Goal: Use online tool/utility: Use online tool/utility

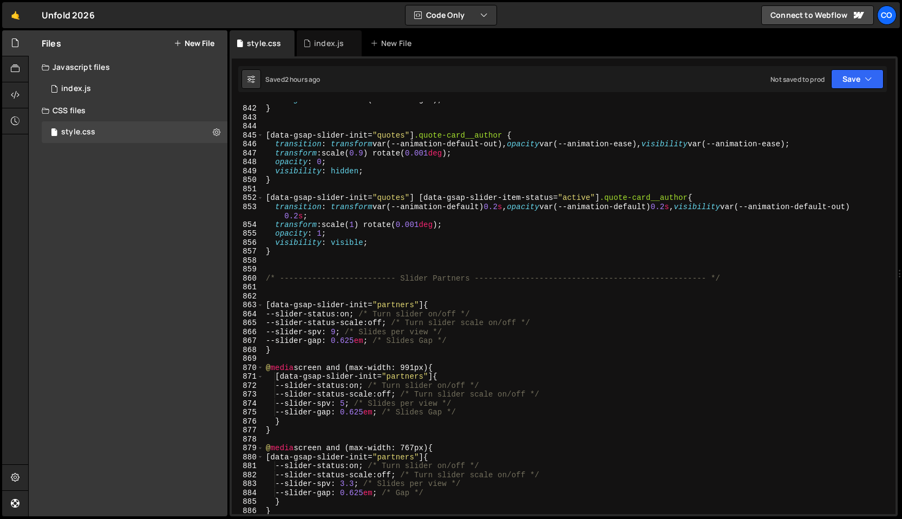
scroll to position [7720, 0]
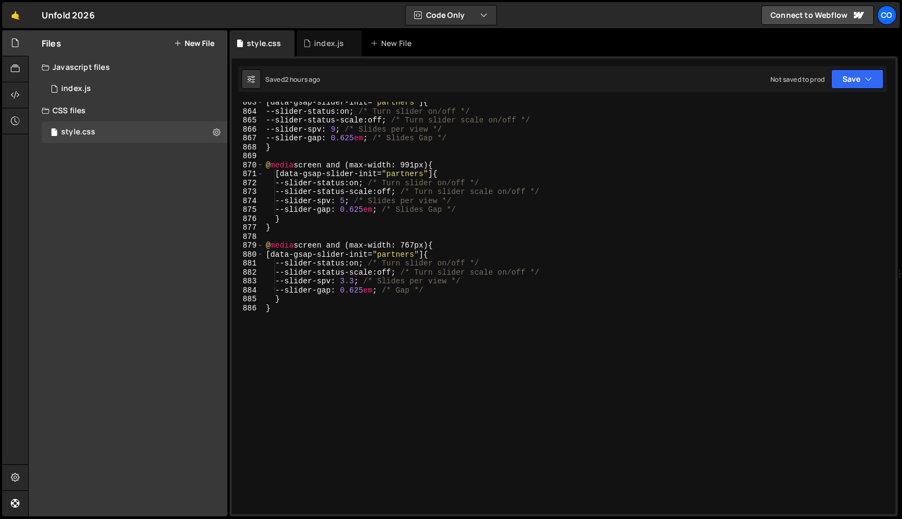
click at [341, 399] on div "[ data-gsap-slider-init = " partners " ] { --slider-status : on ; /* Turn slide…" at bounding box center [577, 313] width 627 height 430
type textarea "}"
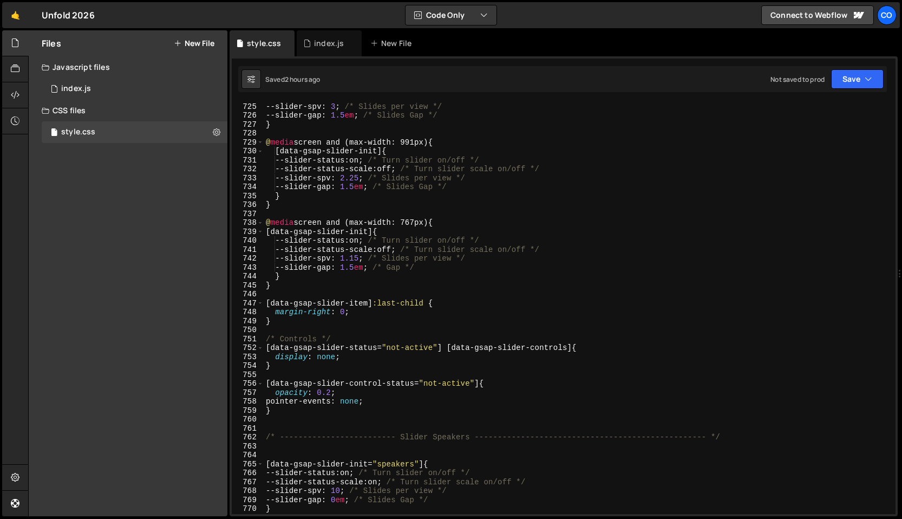
scroll to position [6477, 0]
click at [310, 408] on div "--slider-spv : 3 ; /* Slides per view */ --slider-gap : 1.5 em ; /* Slides Gap …" at bounding box center [577, 314] width 627 height 430
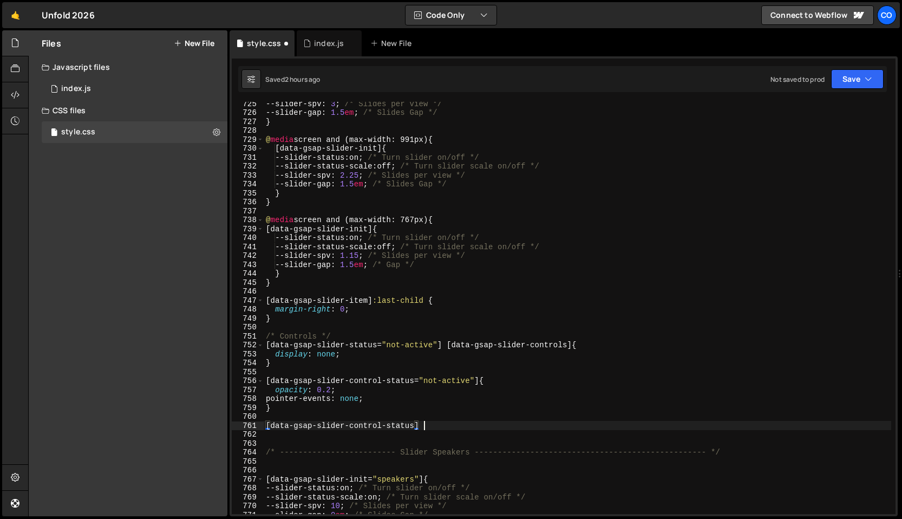
scroll to position [0, 10]
type textarea "[data-gsap-slider-control-status="active"] {}"
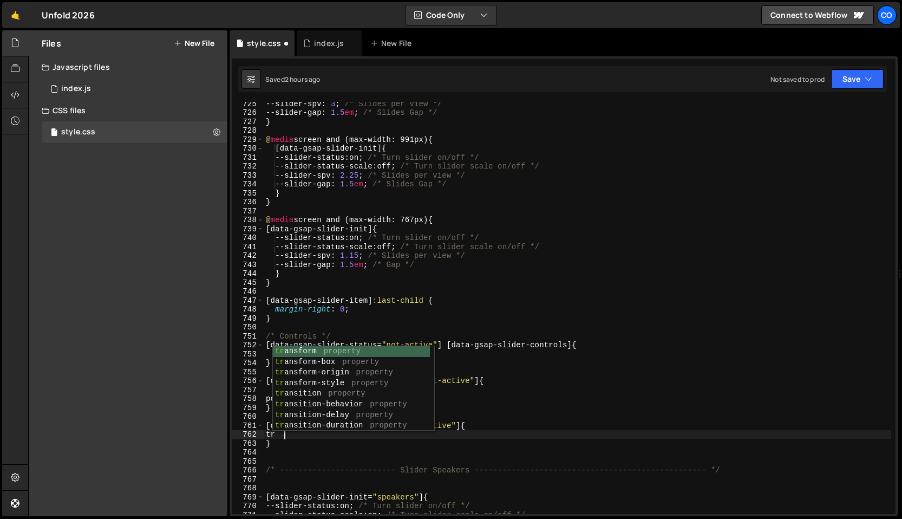
scroll to position [0, 1]
type textarea "t"
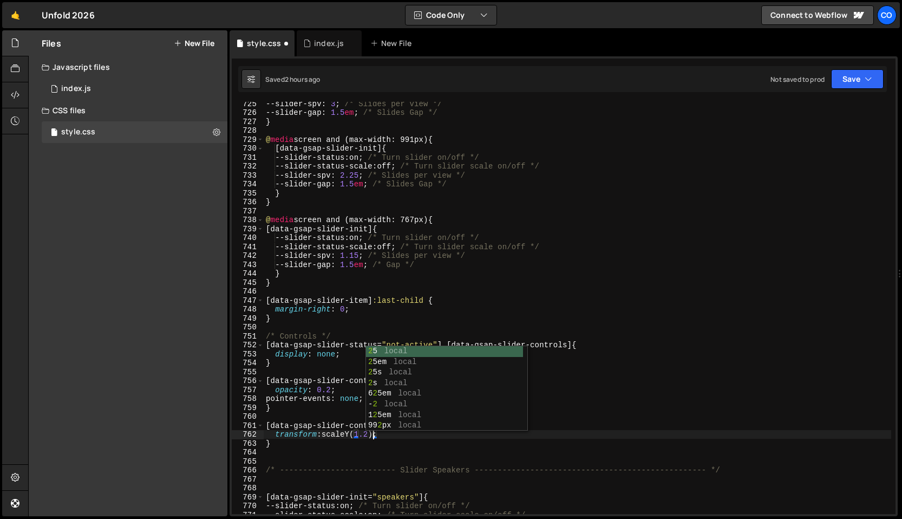
scroll to position [0, 7]
click at [398, 494] on div "--slider-spv : 3 ; /* Slides per view */ --slider-gap : 1.5 em ; /* Slides Gap …" at bounding box center [577, 314] width 627 height 430
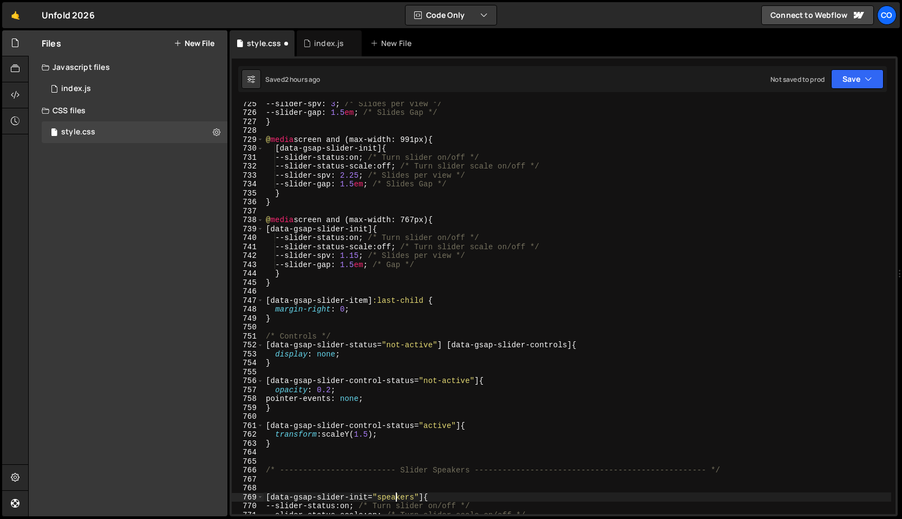
click at [482, 425] on div "--slider-spv : 3 ; /* Slides per view */ --slider-gap : 1.5 em ; /* Slides Gap …" at bounding box center [577, 314] width 627 height 430
click at [379, 437] on div "--slider-spv : 3 ; /* Slides per view */ --slider-gap : 1.5 em ; /* Slides Gap …" at bounding box center [577, 314] width 627 height 430
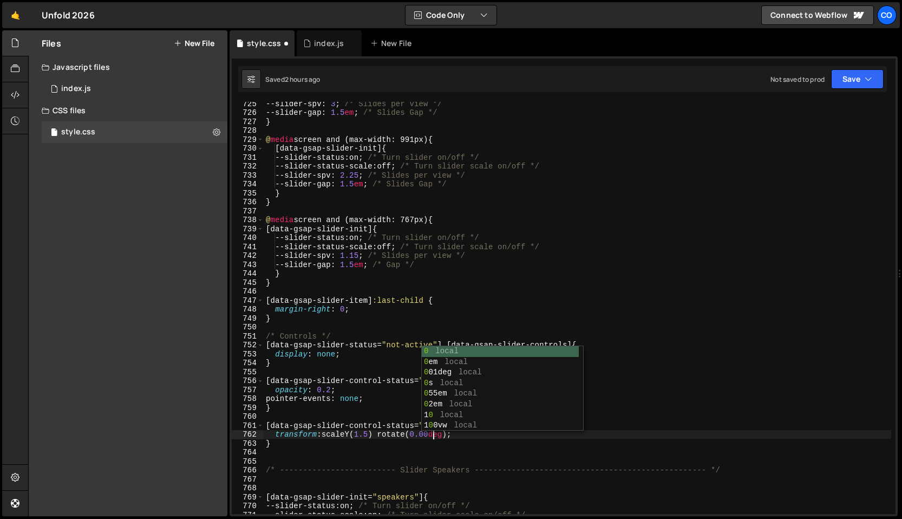
type textarea "transform: scaleY(1.5) rotate(0.001deg);"
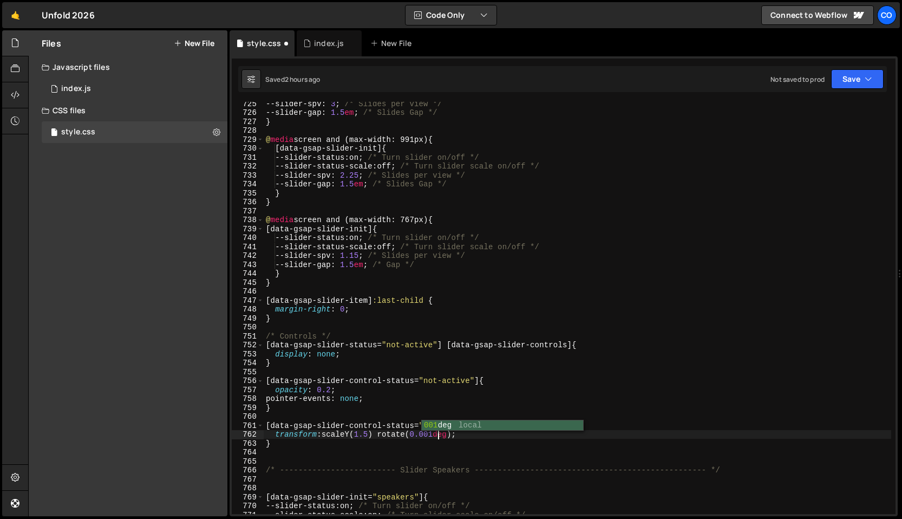
click at [424, 449] on div "--slider-spv : 3 ; /* Slides per view */ --slider-gap : 1.5 em ; /* Slides Gap …" at bounding box center [577, 314] width 627 height 430
click at [485, 438] on div "--slider-spv : 3 ; /* Slides per view */ --slider-gap : 1.5 em ; /* Slides Gap …" at bounding box center [577, 314] width 627 height 430
type textarea "transform: scaleY(1.5) rotate(0.001deg);"
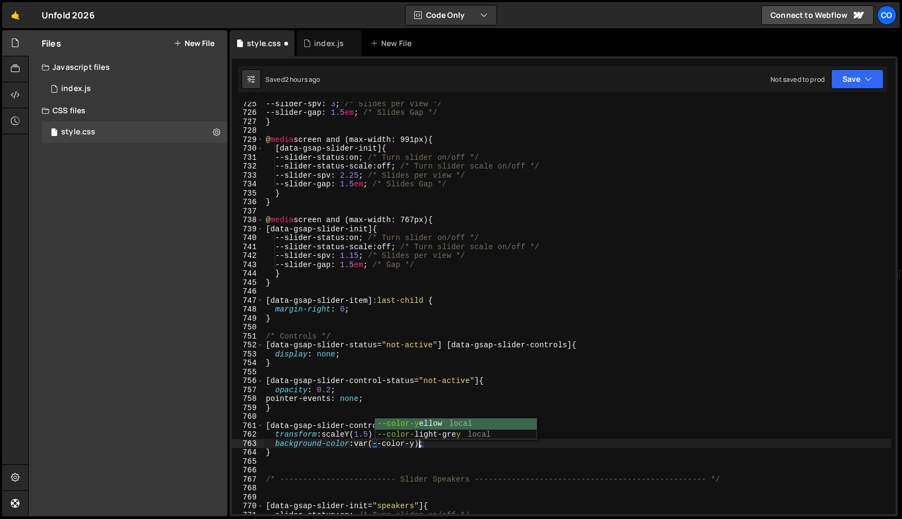
scroll to position [0, 11]
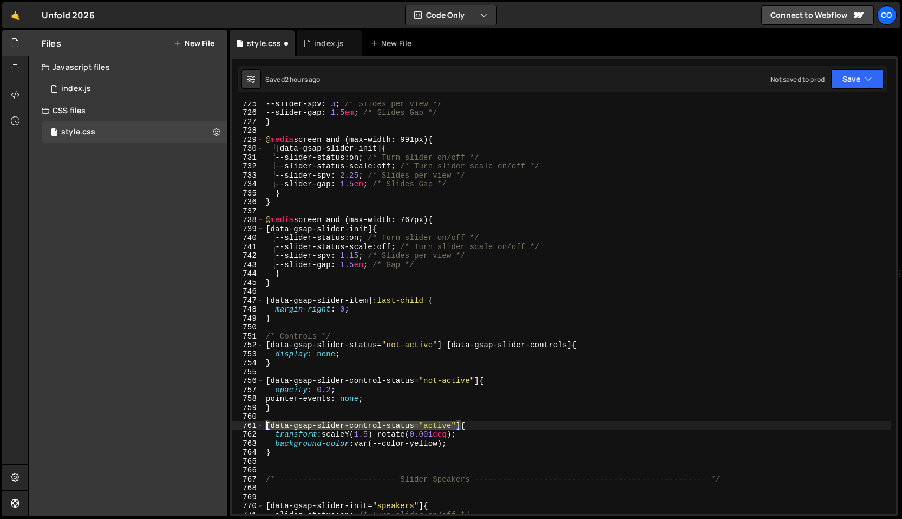
drag, startPoint x: 460, startPoint y: 425, endPoint x: 253, endPoint y: 422, distance: 206.8
click at [253, 422] on div "background-color: var(--color-yellow); 725 726 727 728 729 730 731 732 733 734 …" at bounding box center [564, 308] width 664 height 412
click at [286, 408] on div "--slider-spv : 3 ; /* Slides per view */ --slider-gap : 1.5 em ; /* Slides Gap …" at bounding box center [577, 314] width 627 height 430
type textarea "}"
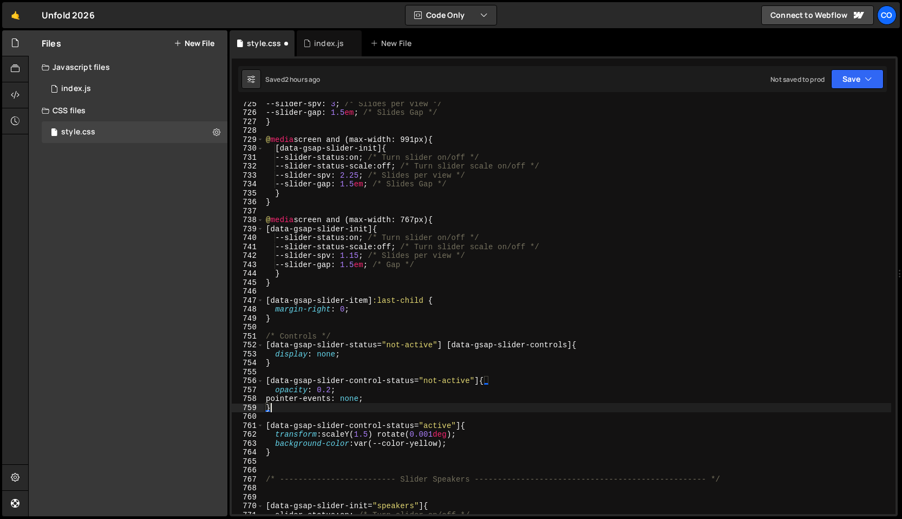
scroll to position [0, 0]
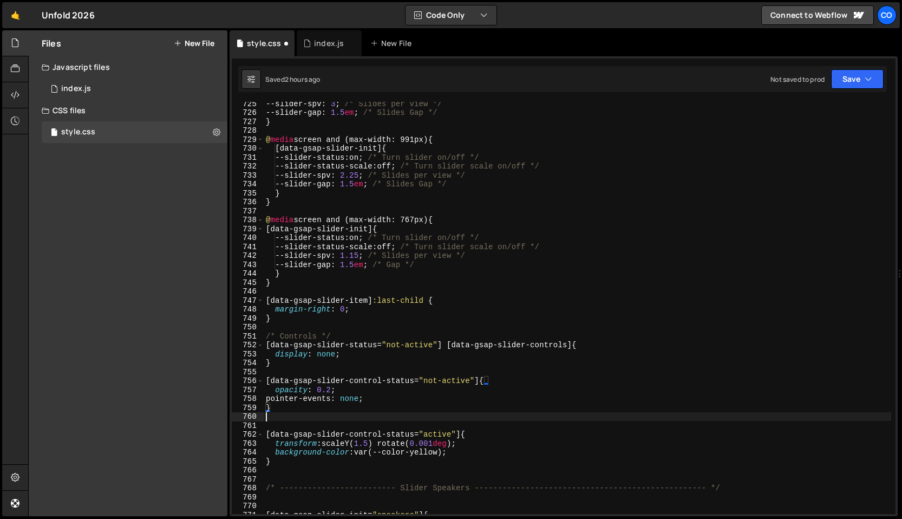
paste textarea "[data-gsap-slider-control-status="active"]"
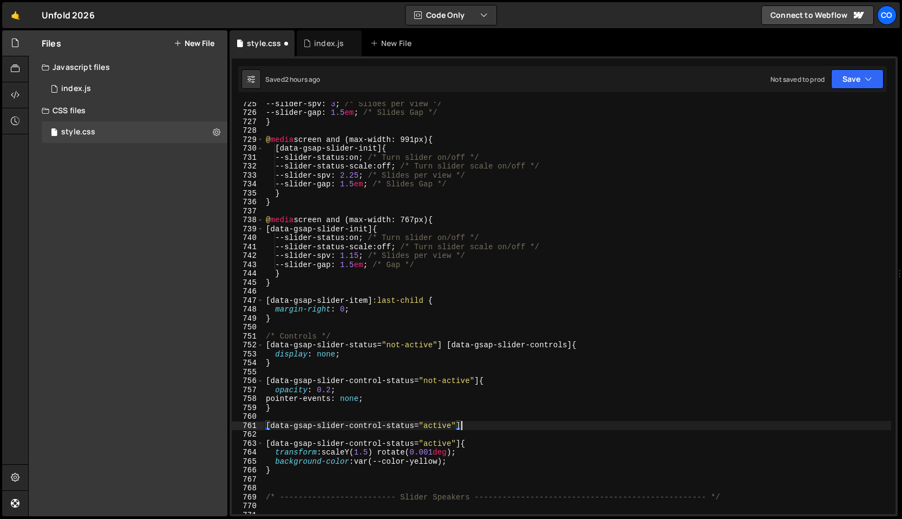
click at [441, 423] on div "--slider-spv : 3 ; /* Slides per view */ --slider-gap : 1.5 em ; /* Slides Gap …" at bounding box center [577, 314] width 627 height 430
type textarea "[data-gsap-slider-control-status] {}"
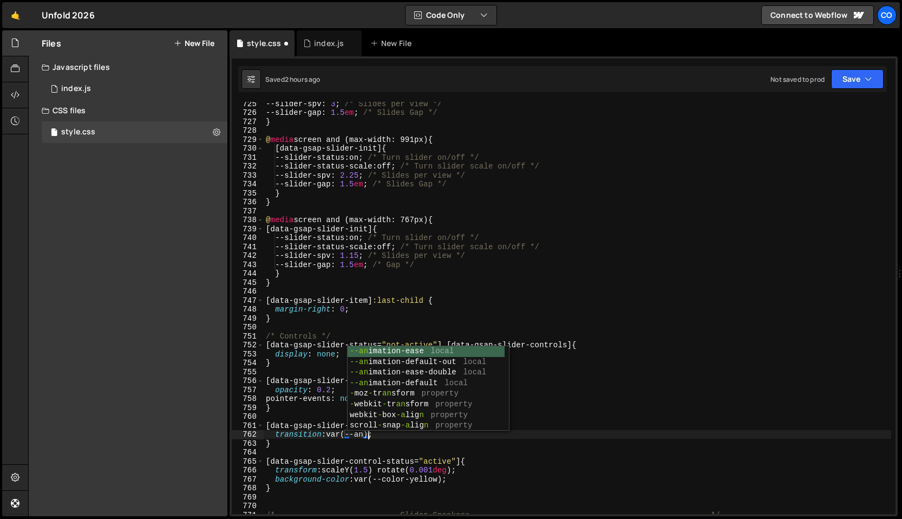
scroll to position [0, 7]
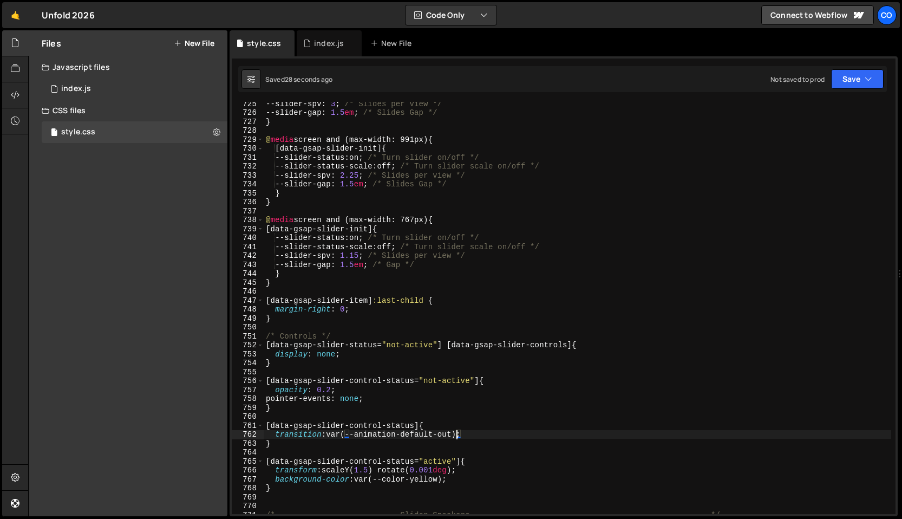
click at [264, 425] on div "--slider-spv : 3 ; /* Slides per view */ --slider-gap : 1.5 em ; /* Slides Gap …" at bounding box center [577, 314] width 627 height 430
paste textarea "data-gsap-slider-dots"
click at [263, 464] on div "765" at bounding box center [248, 461] width 32 height 9
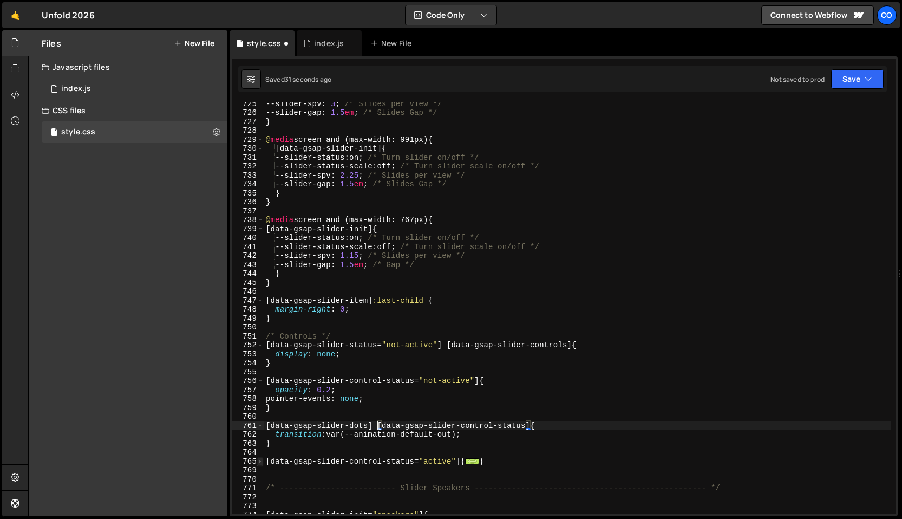
click at [262, 463] on span at bounding box center [260, 461] width 6 height 9
click at [265, 462] on div "--slider-spv : 3 ; /* Slides per view */ --slider-gap : 1.5 em ; /* Slides Gap …" at bounding box center [577, 314] width 627 height 430
paste textarea "data-gsap-slider-dots"
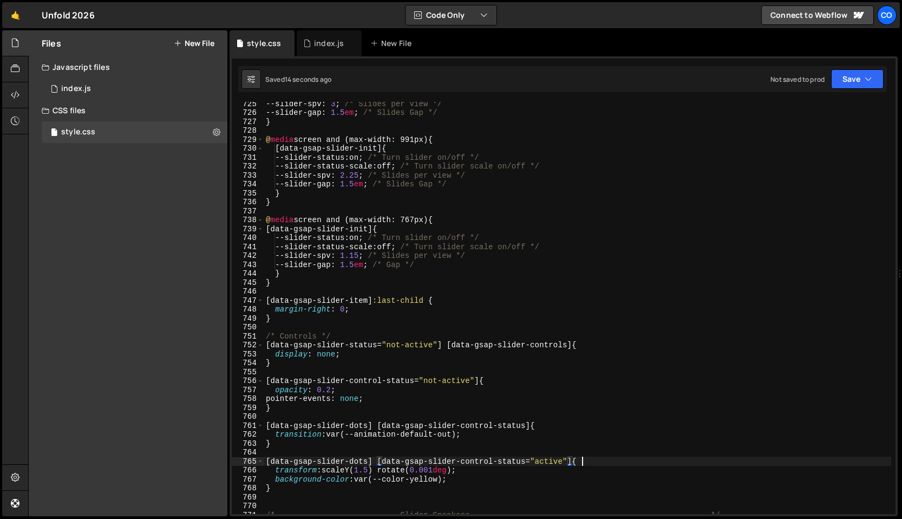
click at [581, 464] on div "--slider-spv : 3 ; /* Slides per view */ --slider-gap : 1.5 em ; /* Slides Gap …" at bounding box center [577, 314] width 627 height 430
paste textarea "gsap-slider__dot"
click at [535, 428] on div "--slider-spv : 3 ; /* Slides per view */ --slider-gap : 1.5 em ; /* Slides Gap …" at bounding box center [577, 314] width 627 height 430
paste textarea "gsap-slider__dot"
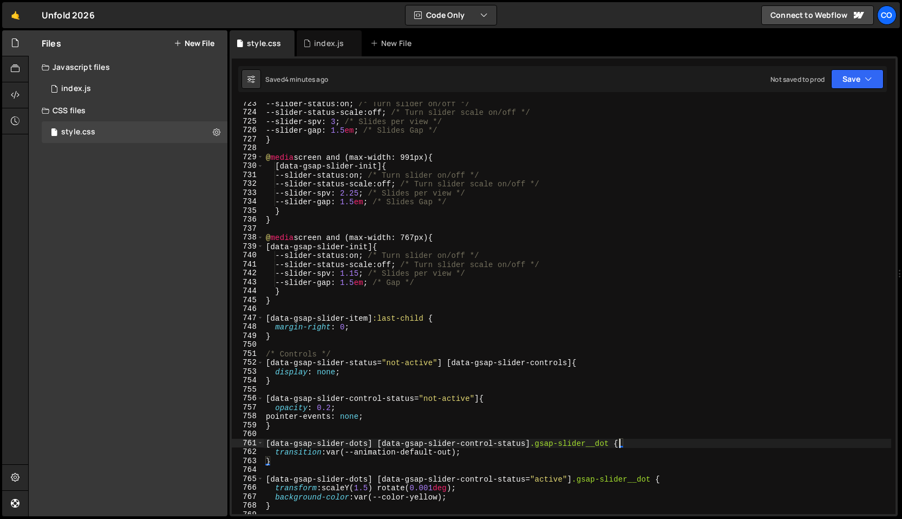
scroll to position [6493, 0]
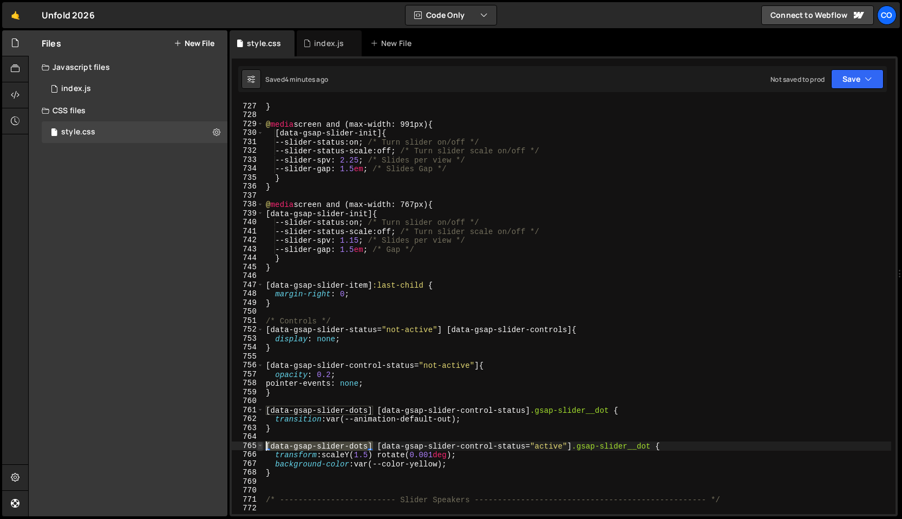
drag, startPoint x: 372, startPoint y: 447, endPoint x: 258, endPoint y: 442, distance: 114.8
click at [258, 442] on div "[data-gsap-slider-dots] [data-gsap-slider-control-status] .gsap-slider__dot { 7…" at bounding box center [564, 308] width 664 height 412
click at [267, 367] on div "} @ media screen and (max-width: 991px) { [ data-gsap-slider-init ] { --slider-…" at bounding box center [577, 317] width 627 height 430
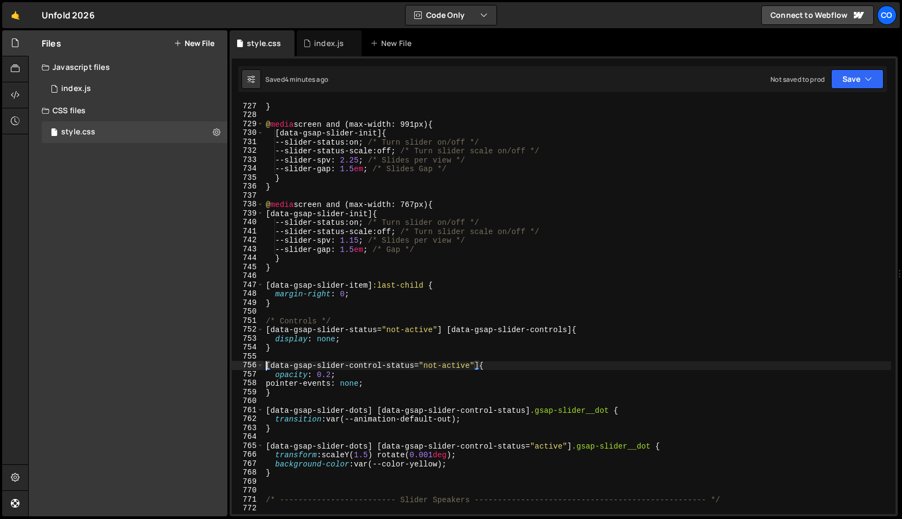
scroll to position [0, 15]
paste textarea "[data-gsap-slider-dots]"
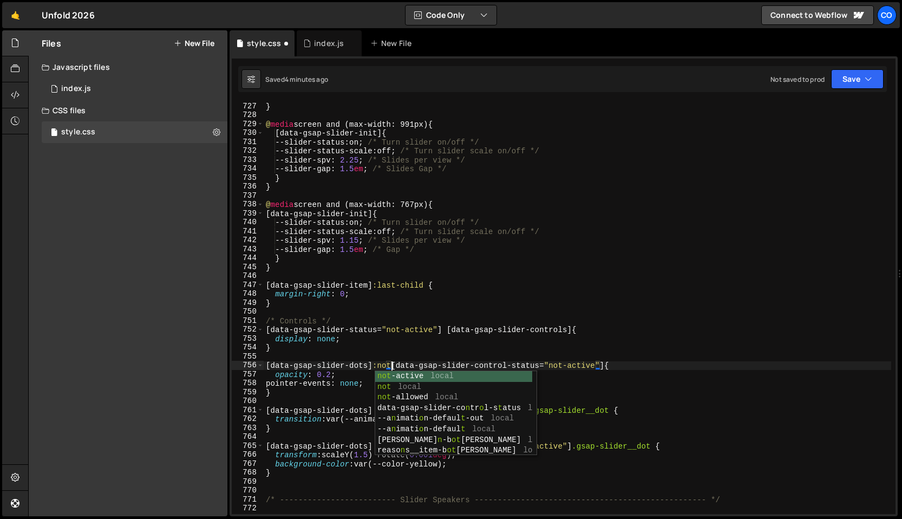
scroll to position [0, 9]
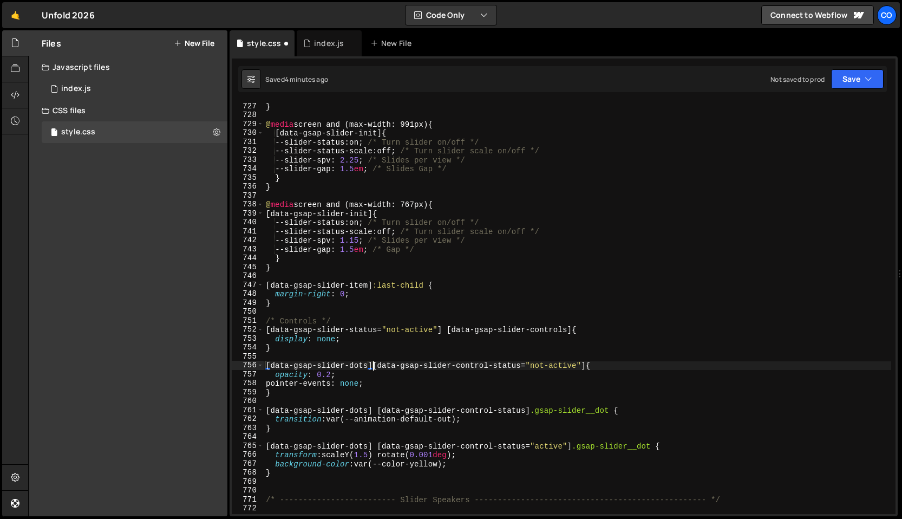
click at [264, 364] on div "} @ media screen and (max-width: 991px) { [ data-gsap-slider-init ] { --slider-…" at bounding box center [577, 317] width 627 height 430
click at [394, 364] on div "} @ media screen and (max-width: 991px) { [ data-gsap-slider-init ] { --slider-…" at bounding box center [577, 317] width 627 height 430
click at [430, 388] on div "} @ media screen and (max-width: 991px) { [ data-gsap-slider-init ] { --slider-…" at bounding box center [577, 317] width 627 height 430
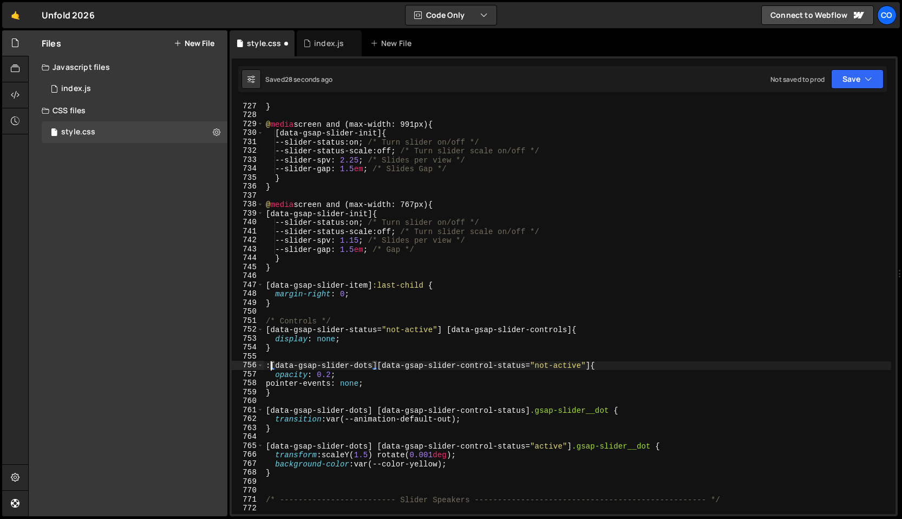
scroll to position [0, 0]
paste textarea "data-gsap-slider-controls"
drag, startPoint x: 513, startPoint y: 365, endPoint x: 407, endPoint y: 364, distance: 105.6
click at [407, 364] on div "} @ media screen and (max-width: 991px) { [ data-gsap-slider-init ] { --slider-…" at bounding box center [577, 317] width 627 height 430
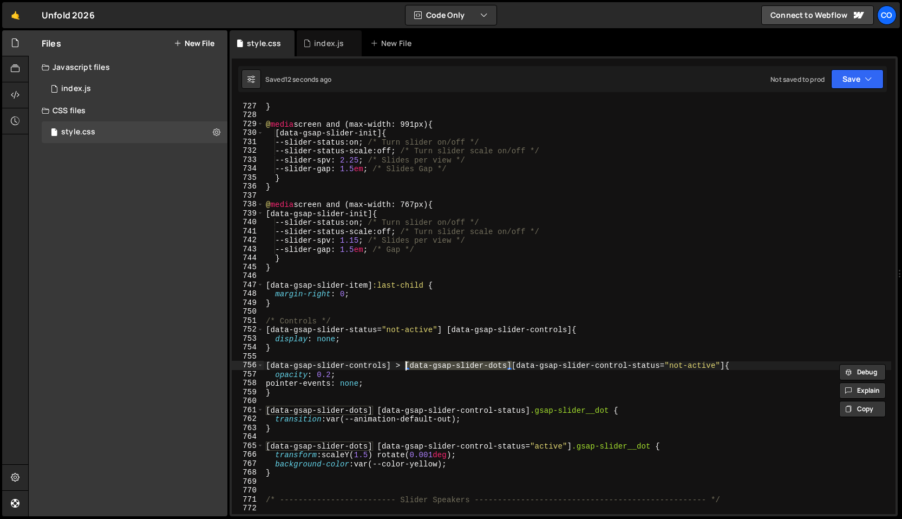
type textarea "[data-gsap-slider-controls] > [data-gsap-slider-control-status="not-active"] {"
click at [393, 353] on div "} @ media screen and (max-width: 991px) { [ data-gsap-slider-init ] { --slider-…" at bounding box center [577, 317] width 627 height 430
click at [330, 371] on div "} @ media screen and (max-width: 991px) { [ data-gsap-slider-init ] { --slider-…" at bounding box center [577, 317] width 627 height 430
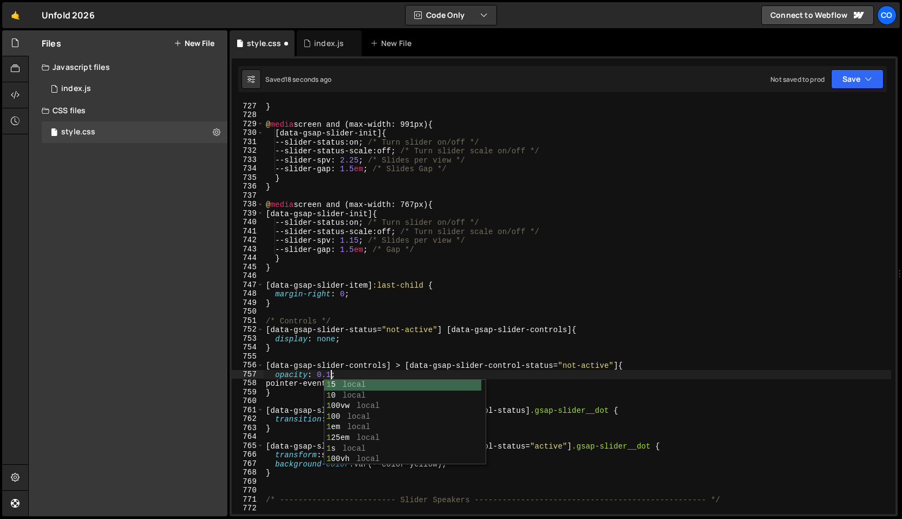
scroll to position [0, 4]
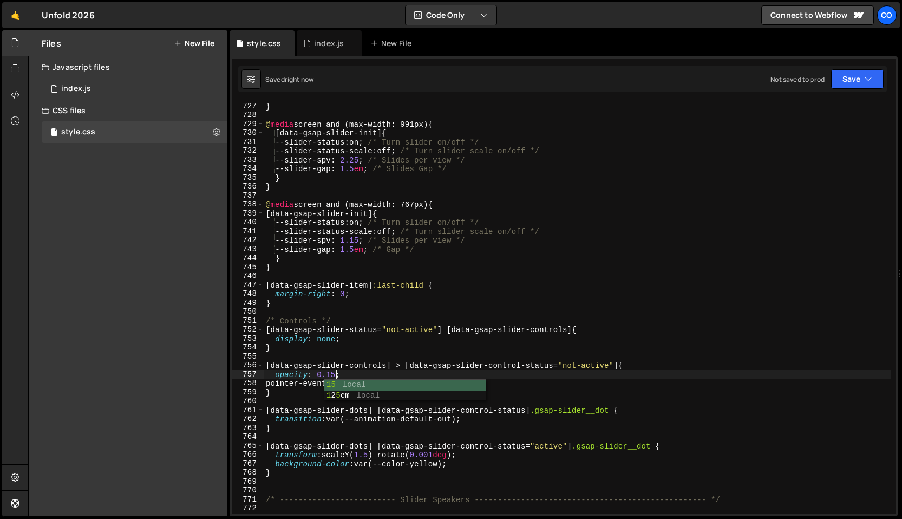
type textarea "opacity: 0.15;"
